Goal: Navigation & Orientation: Find specific page/section

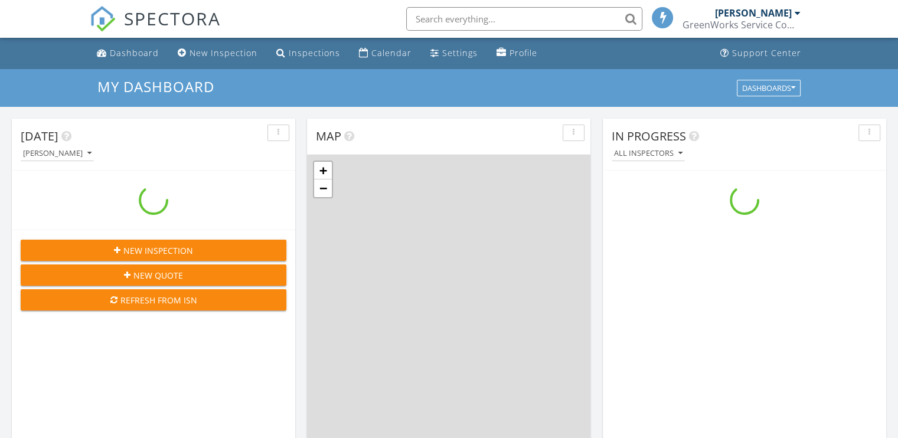
scroll to position [1093, 916]
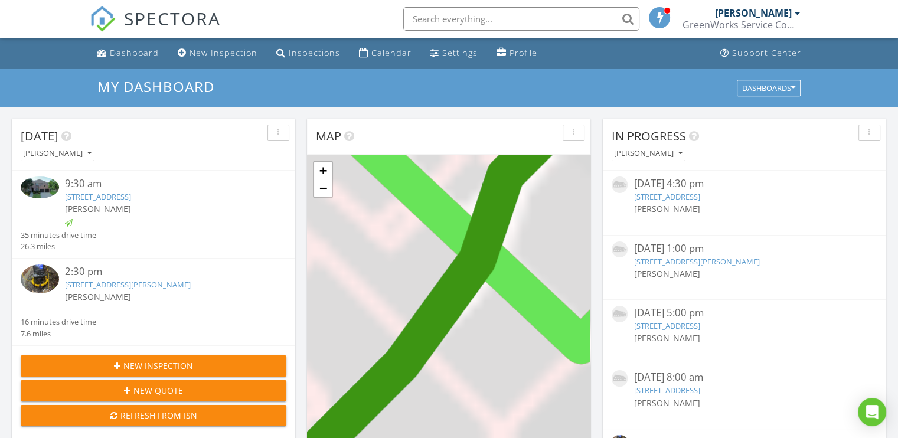
click at [146, 262] on div "2:30 pm [STREET_ADDRESS][PERSON_NAME] [PERSON_NAME] 16 minutes drive time 7.6 m…" at bounding box center [153, 302] width 283 height 87
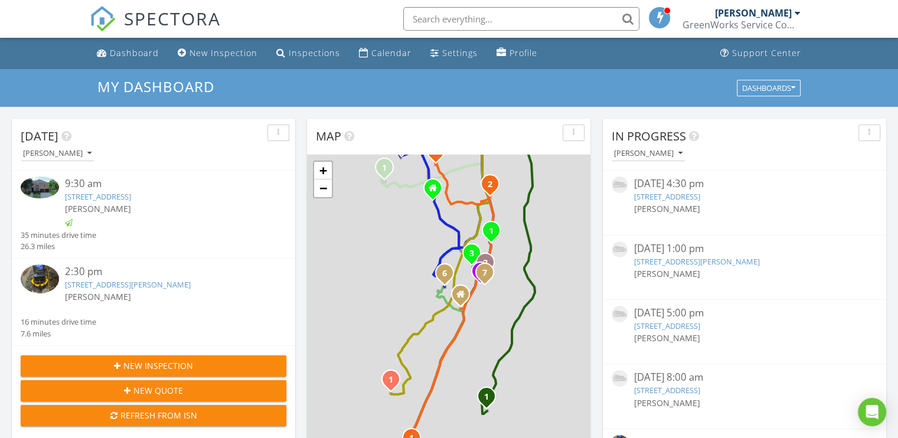
click at [158, 284] on link "[STREET_ADDRESS][PERSON_NAME]" at bounding box center [128, 284] width 126 height 11
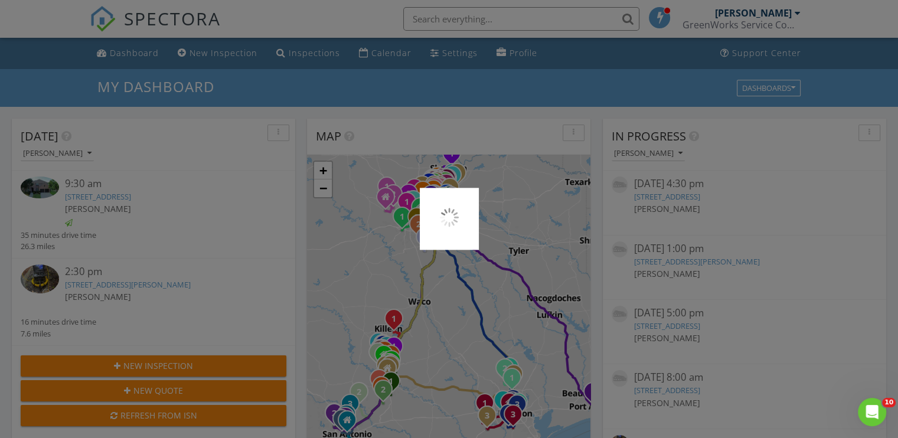
scroll to position [0, 0]
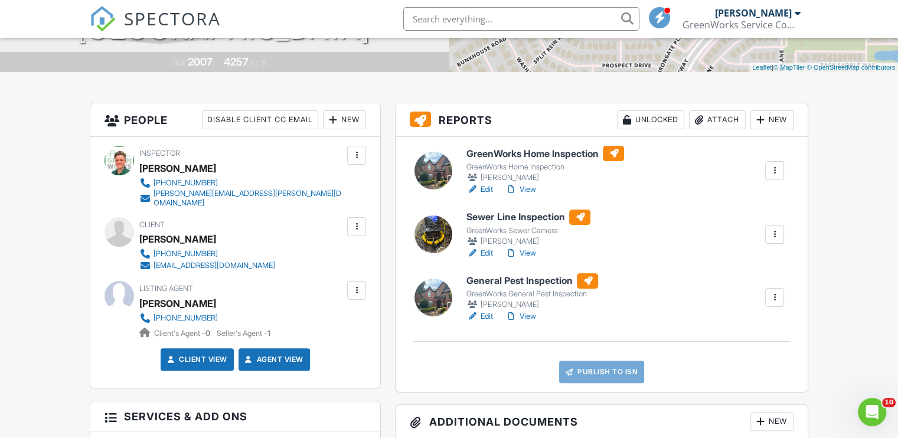
click at [533, 220] on h6 "Sewer Line Inspection" at bounding box center [528, 217] width 124 height 15
